Goal: Information Seeking & Learning: Check status

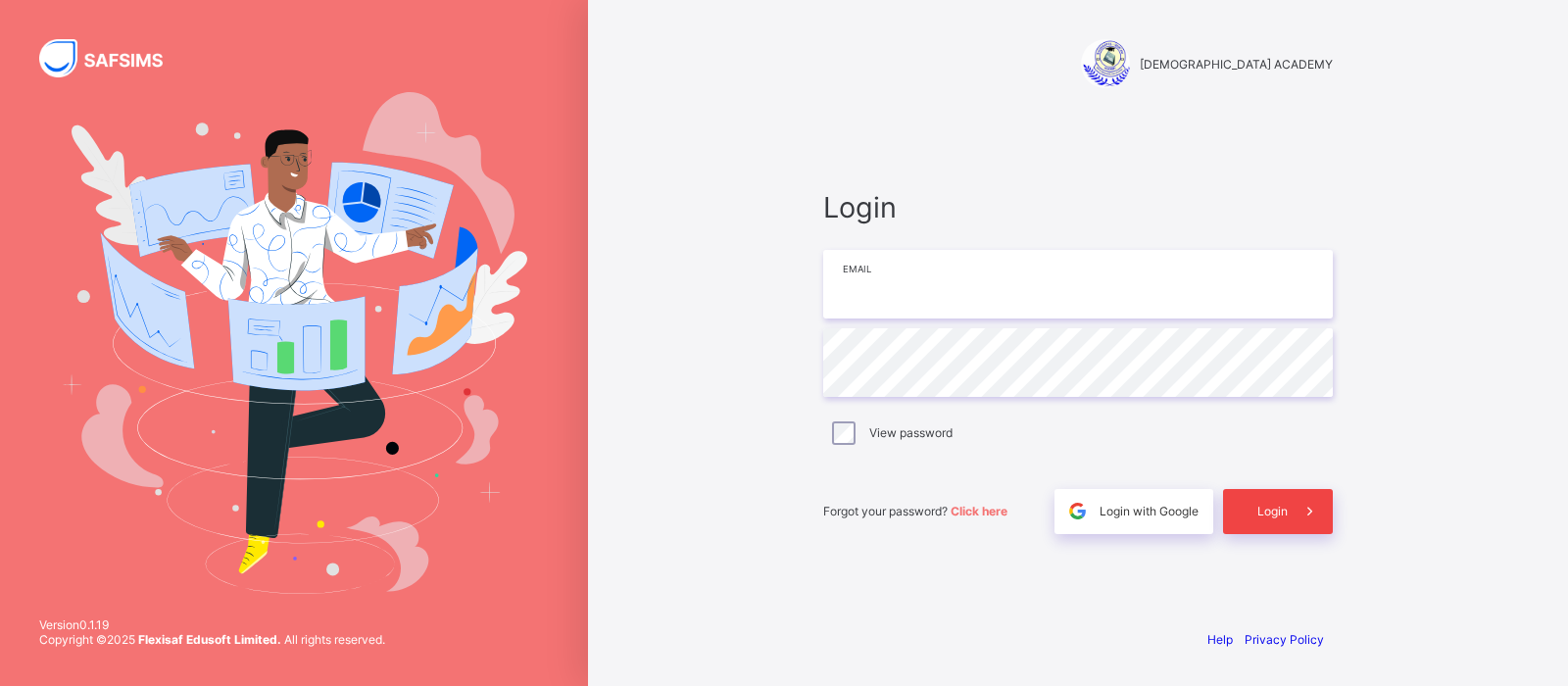
type input "**********"
click at [1262, 525] on div "Login" at bounding box center [1278, 512] width 110 height 45
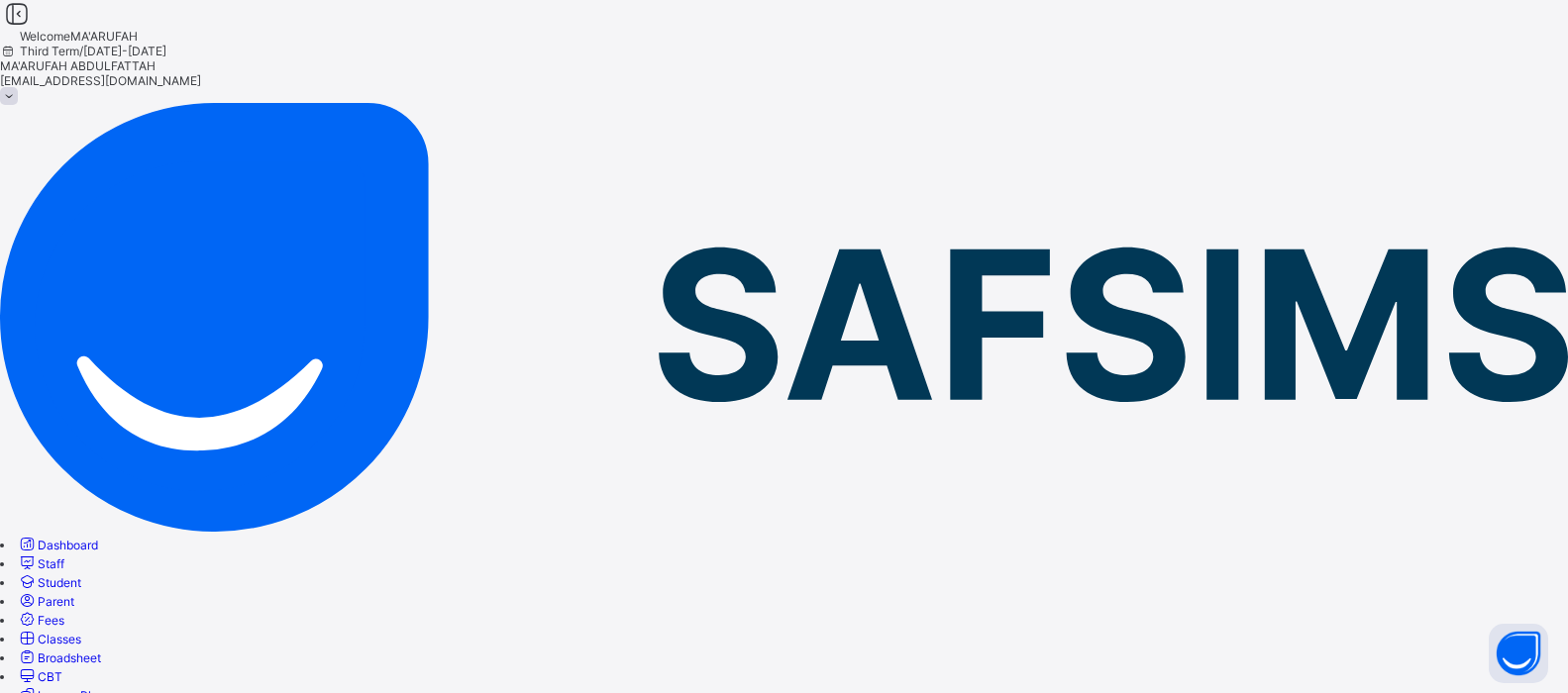
click at [101, 651] on span "Broadsheet" at bounding box center [70, 658] width 64 height 15
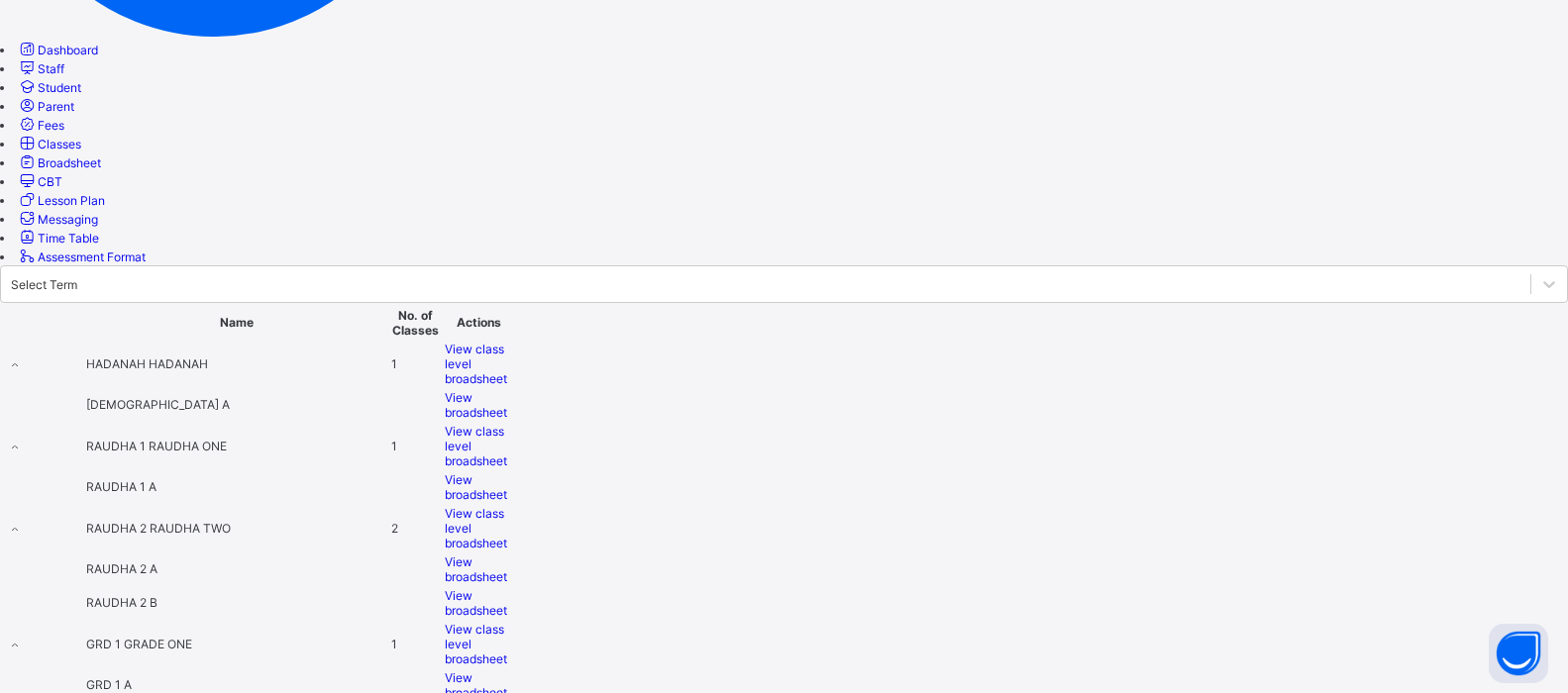
scroll to position [594, 0]
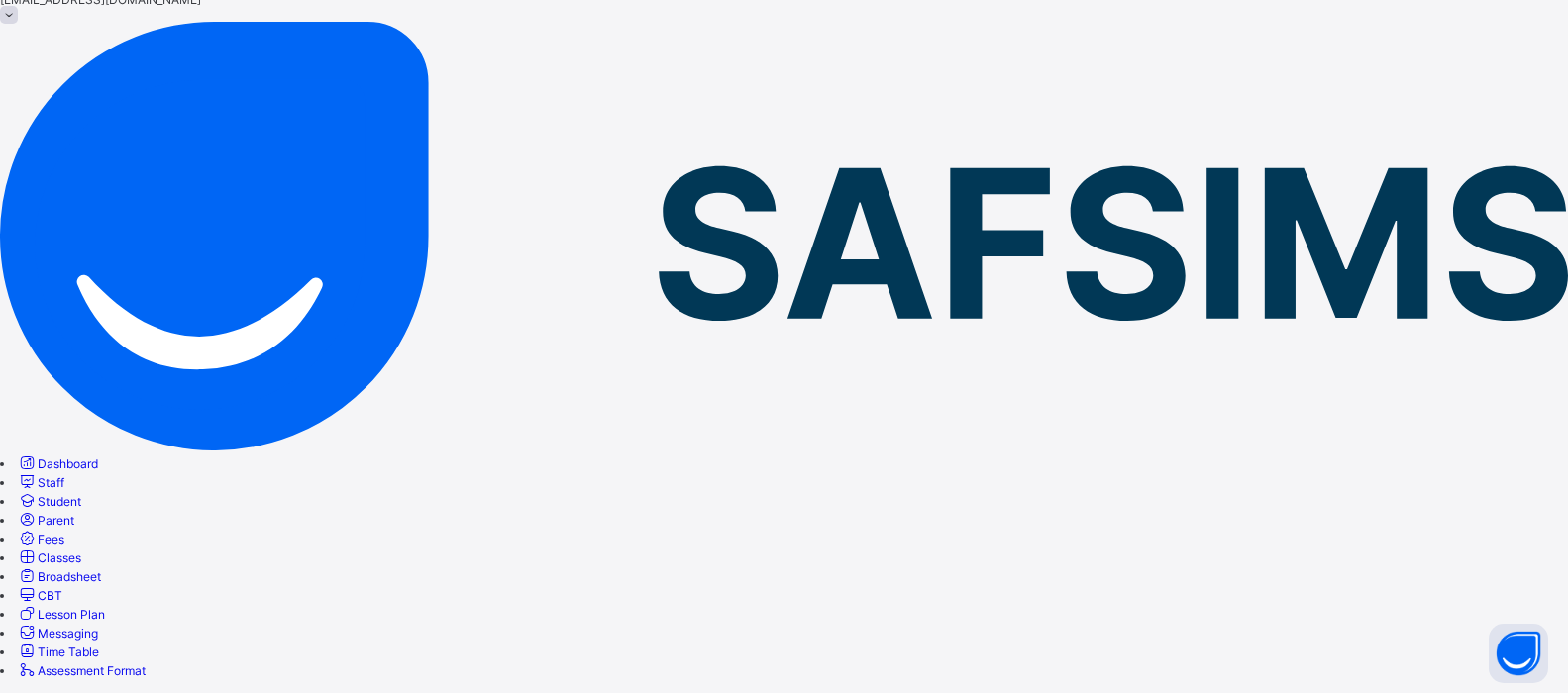
scroll to position [80, 0]
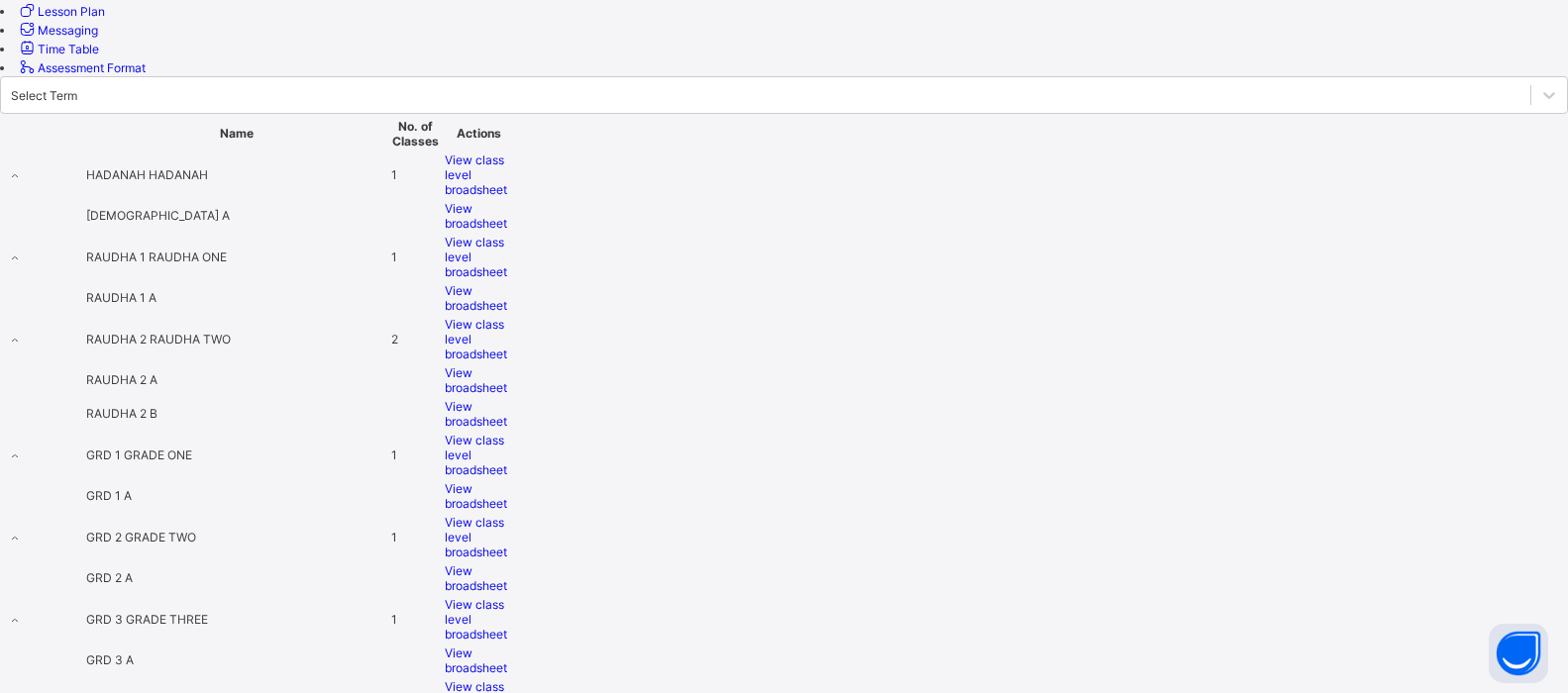
scroll to position [693, 0]
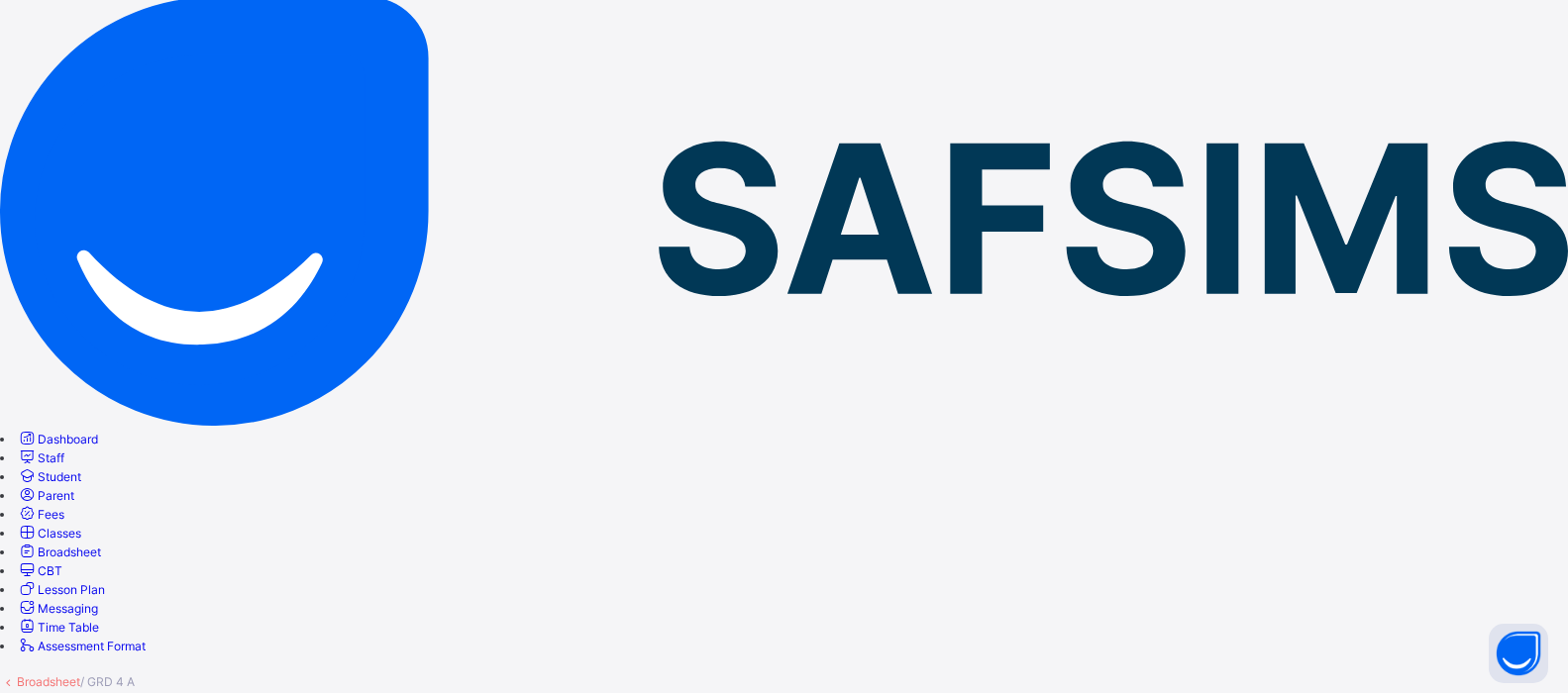
scroll to position [377, 0]
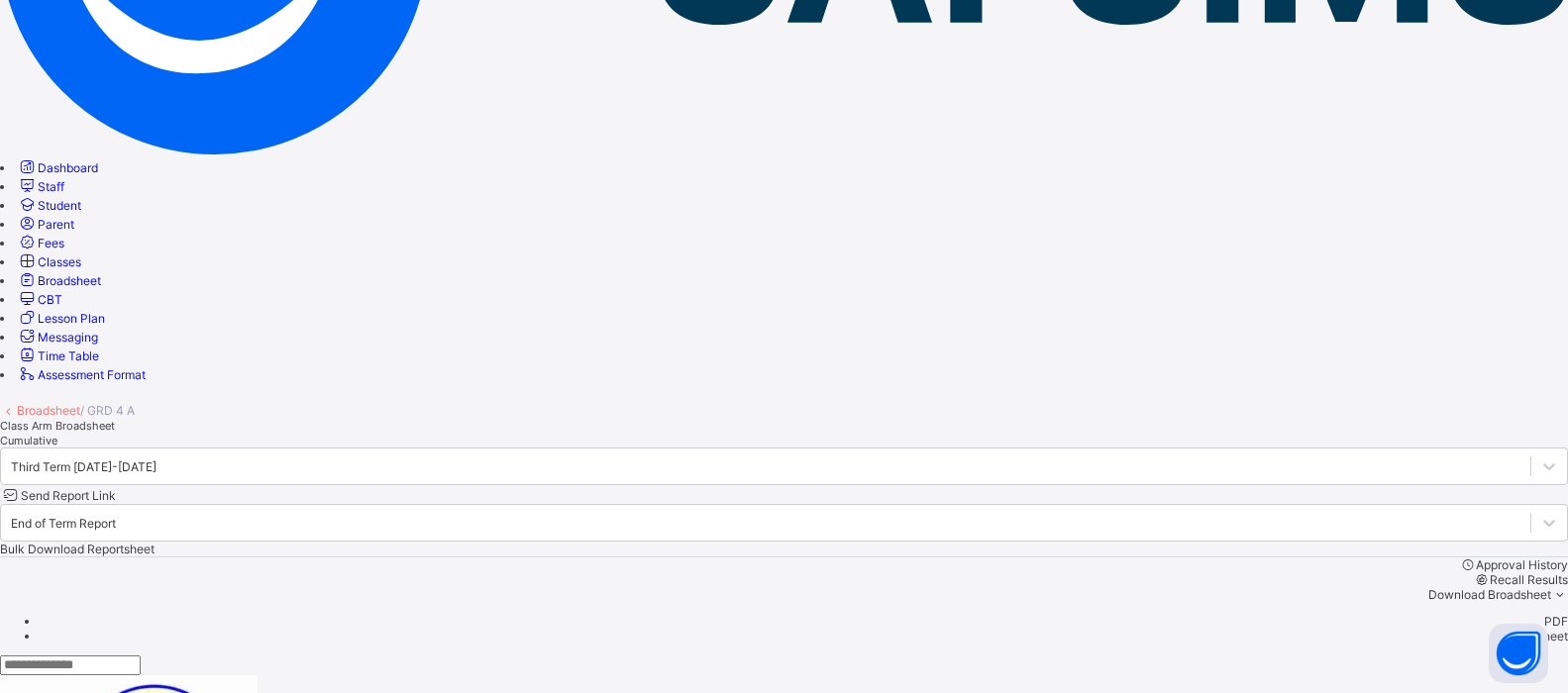
click at [1009, 656] on div at bounding box center [784, 666] width 1568 height 20
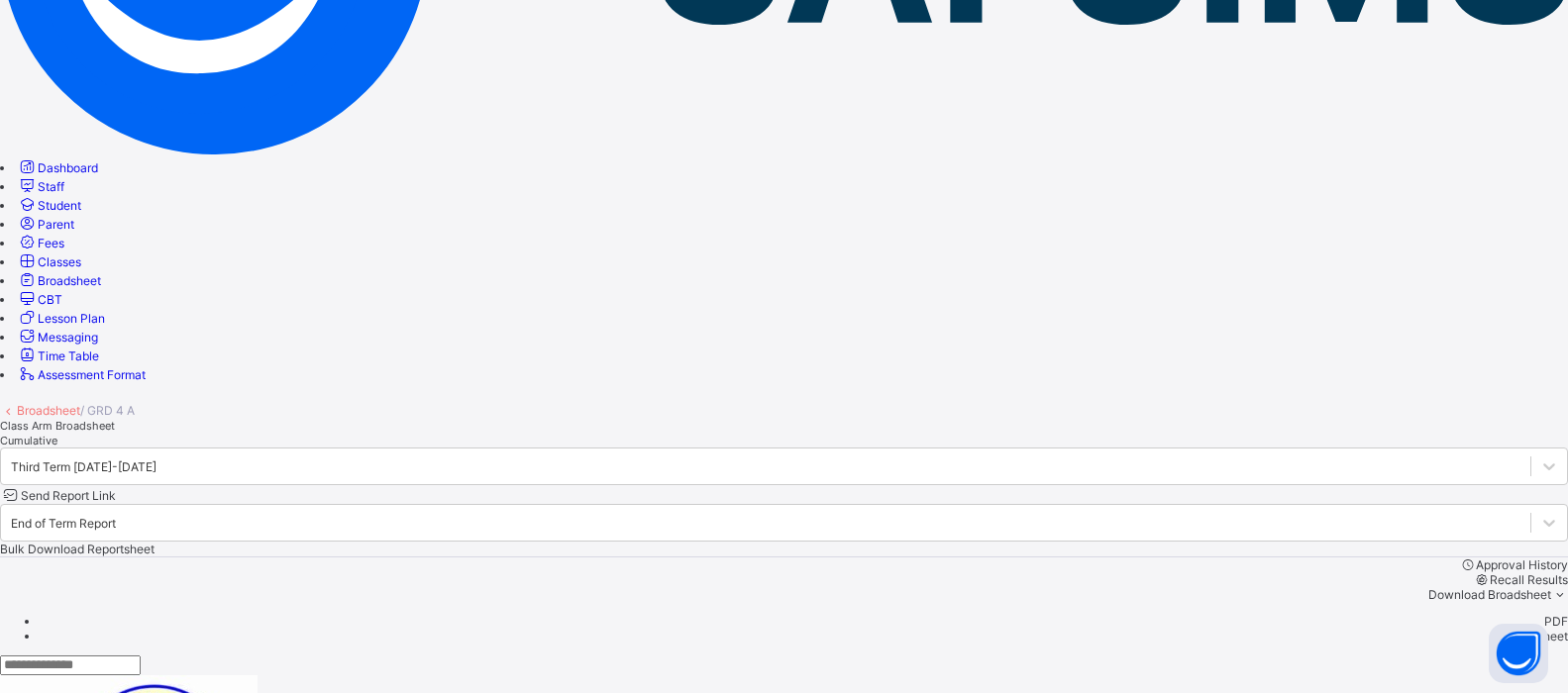
scroll to position [0, 0]
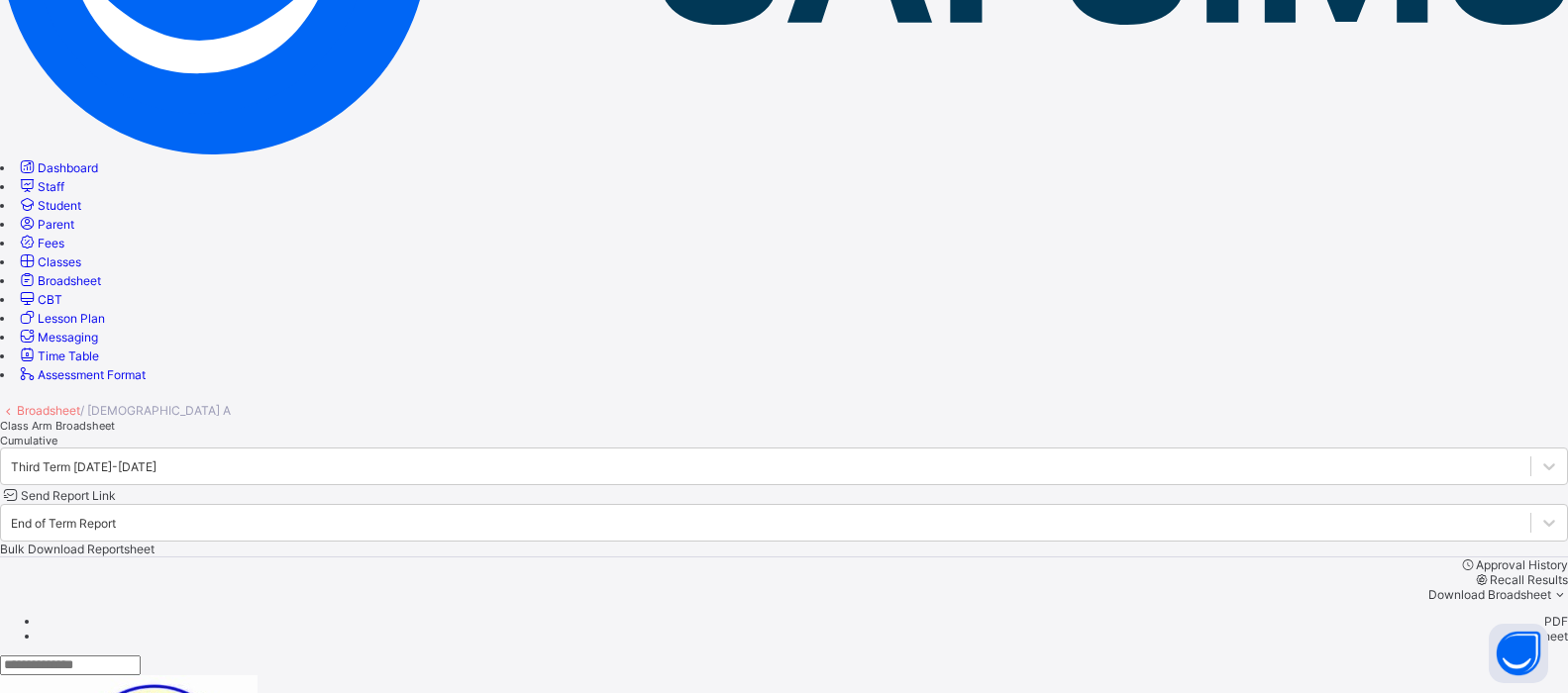
scroll to position [800, 0]
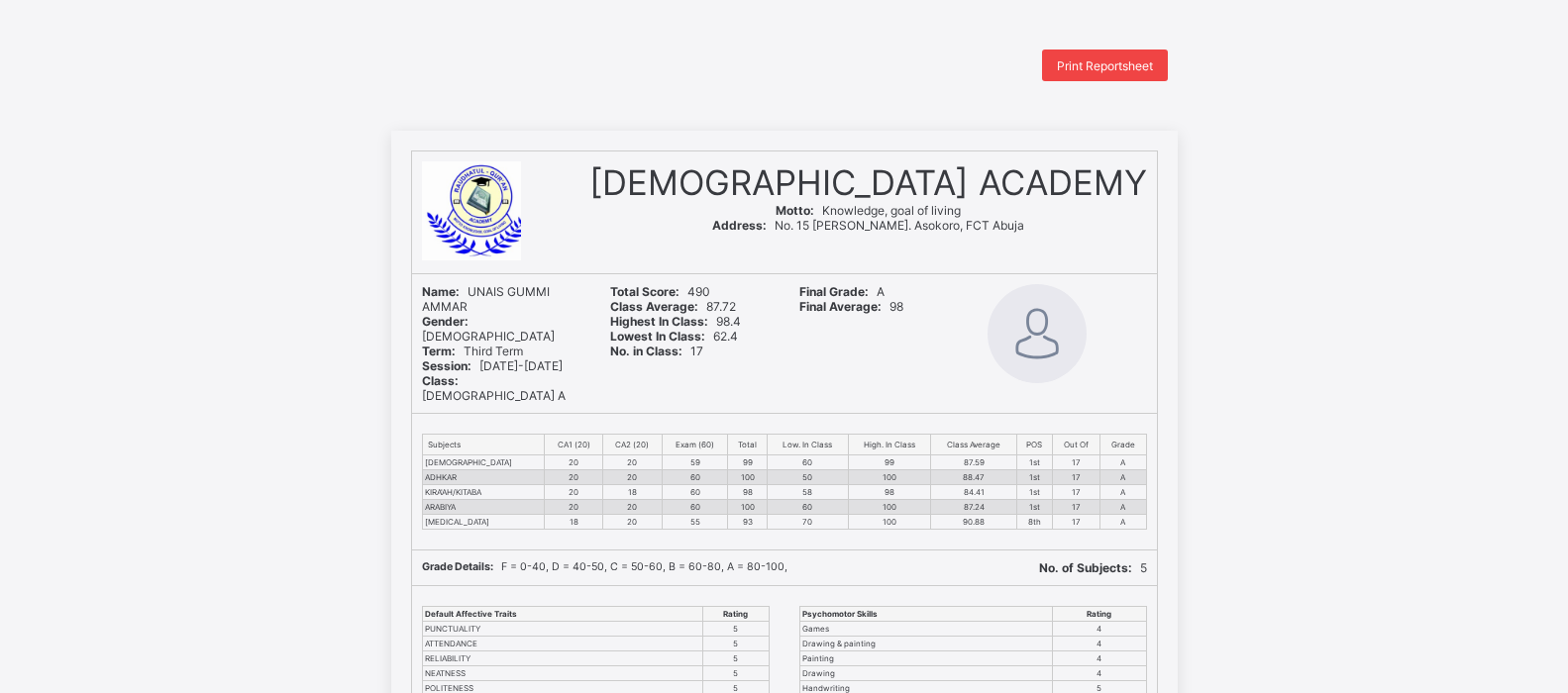
click at [1128, 60] on span "Print Reportsheet" at bounding box center [1105, 66] width 96 height 15
